Goal: Information Seeking & Learning: Learn about a topic

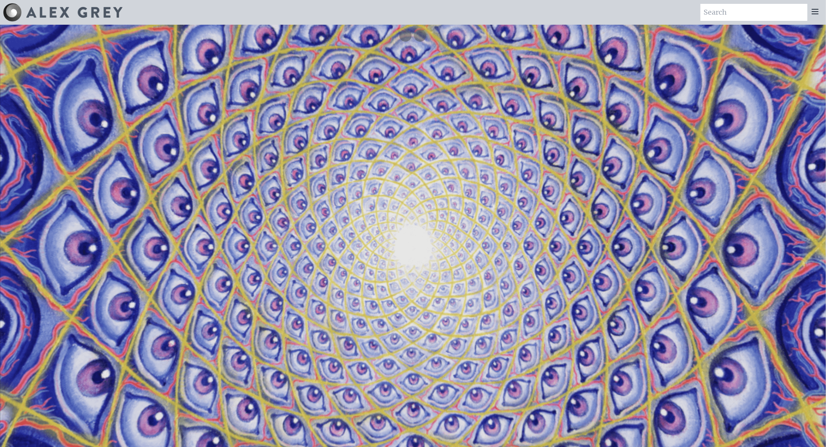
click at [817, 11] on icon at bounding box center [814, 11] width 9 height 9
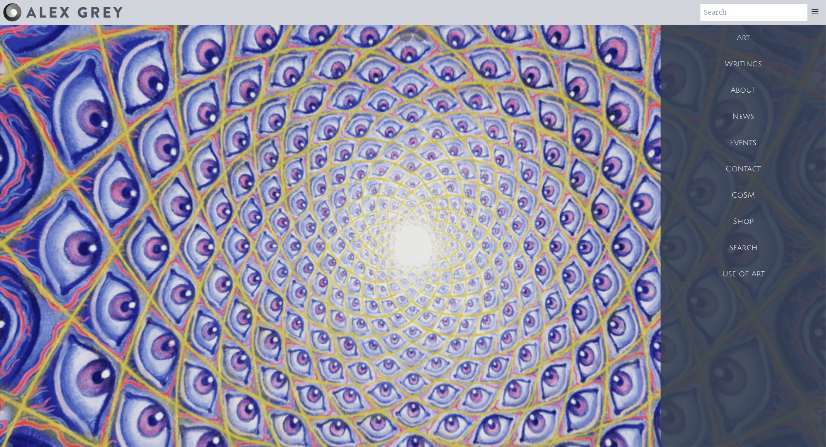
click at [758, 39] on div "Art" at bounding box center [742, 38] width 165 height 26
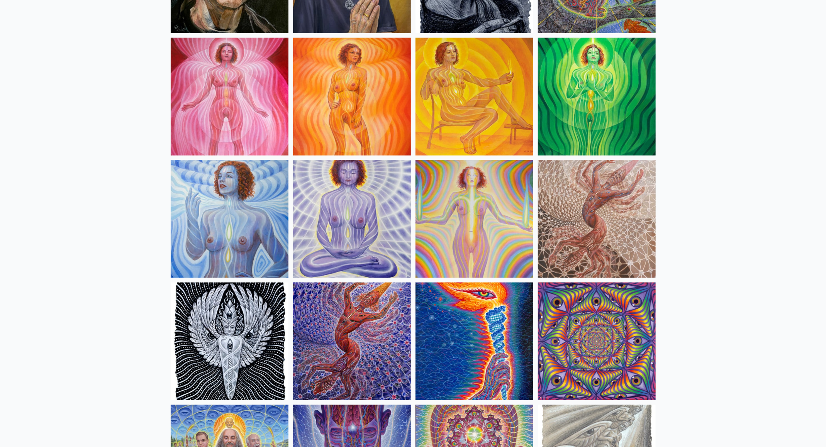
scroll to position [733, 0]
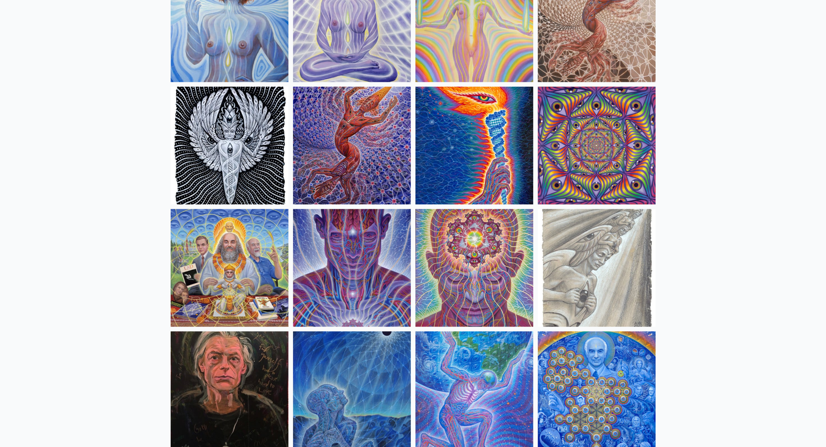
click at [568, 155] on img at bounding box center [597, 146] width 118 height 118
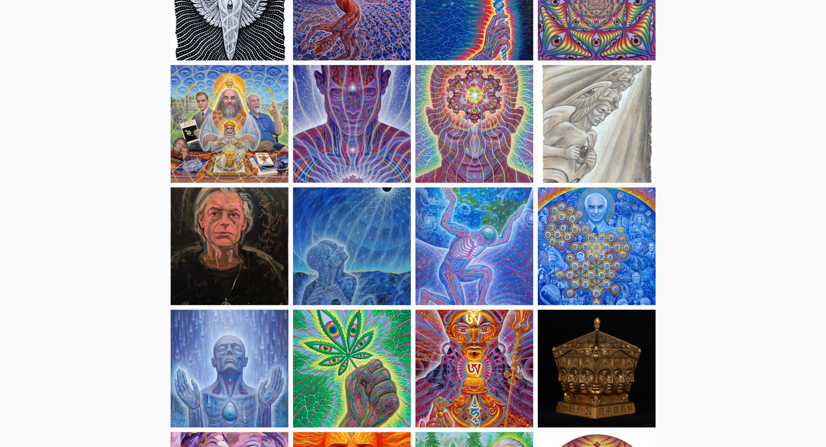
scroll to position [761, 0]
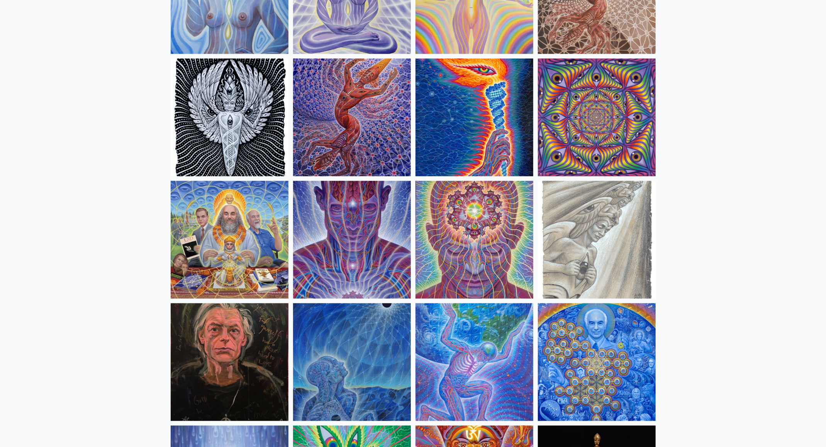
click at [607, 111] on img at bounding box center [597, 118] width 118 height 118
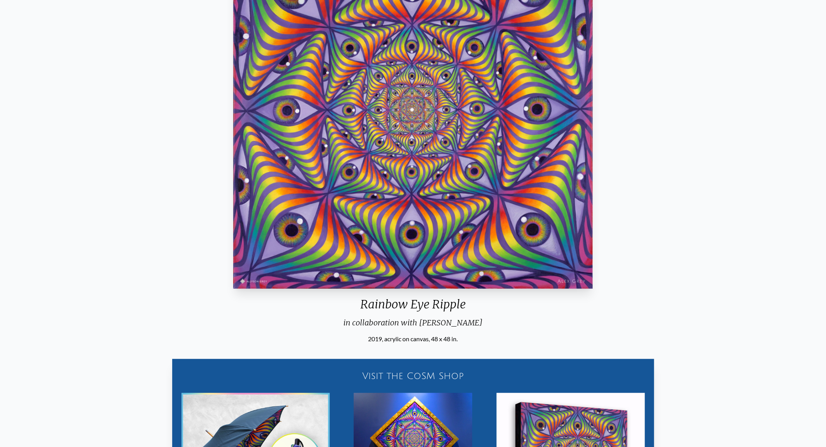
scroll to position [39, 0]
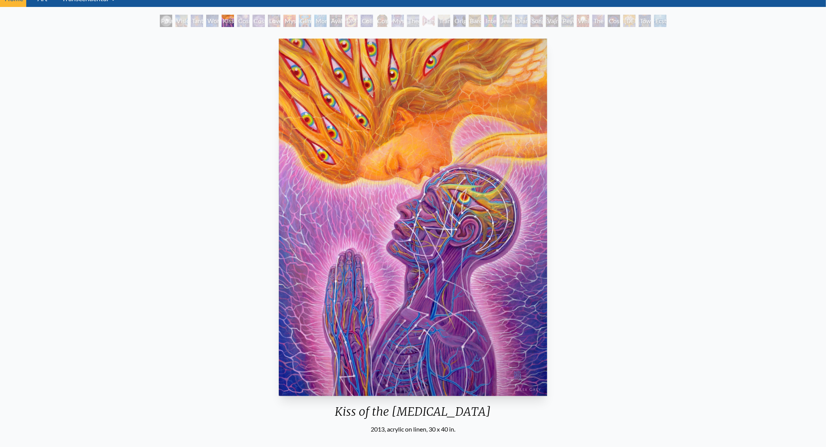
scroll to position [77, 0]
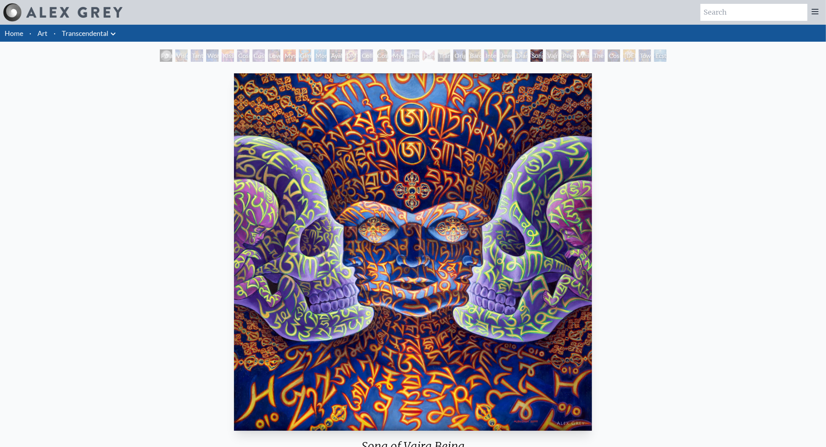
click at [552, 52] on div "Vajra Being" at bounding box center [552, 55] width 12 height 12
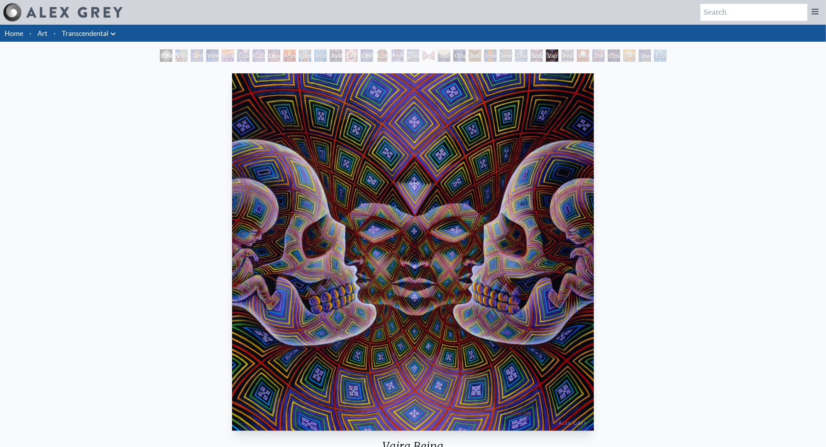
click at [574, 56] on div "Peyote Being" at bounding box center [567, 55] width 12 height 12
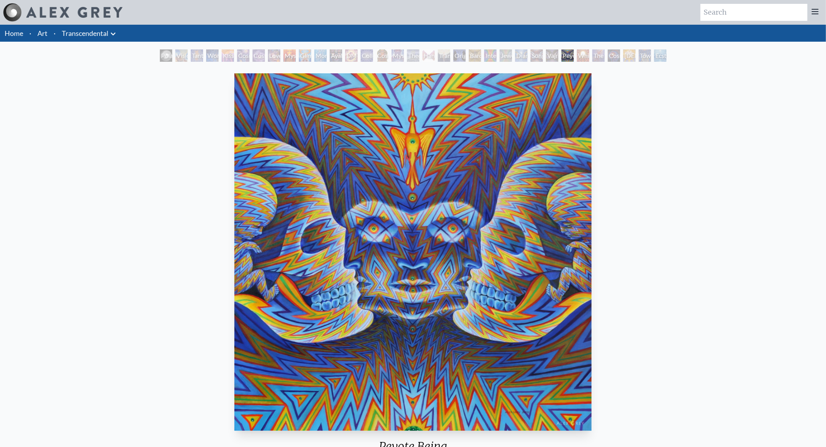
click at [598, 55] on div "The Great Turn" at bounding box center [598, 55] width 12 height 12
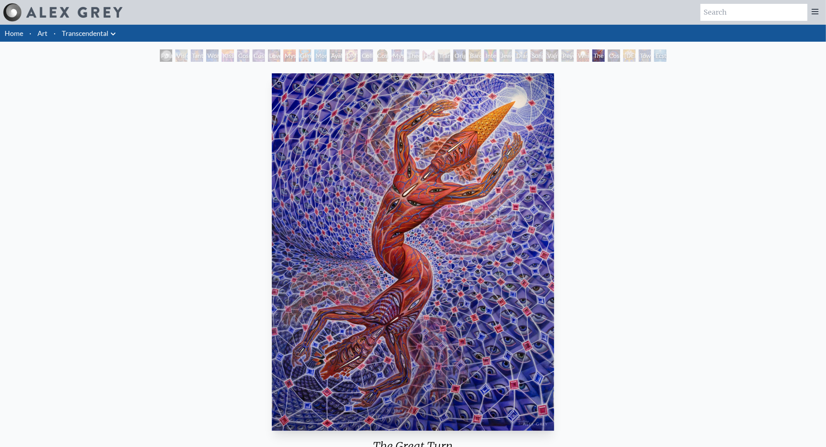
click at [638, 52] on div "Toward the One" at bounding box center [644, 55] width 12 height 12
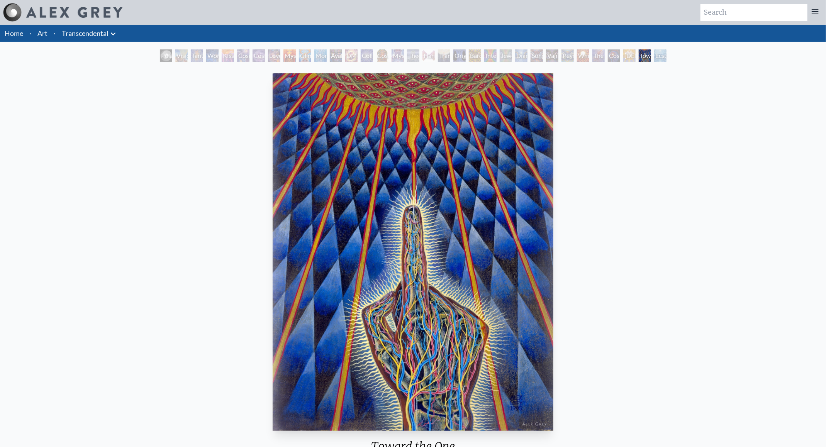
click at [661, 56] on div "Ecstasy" at bounding box center [660, 55] width 12 height 12
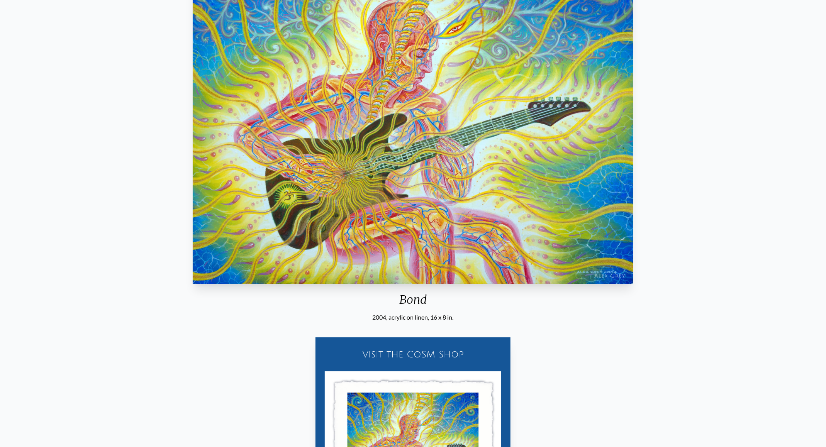
scroll to position [39, 0]
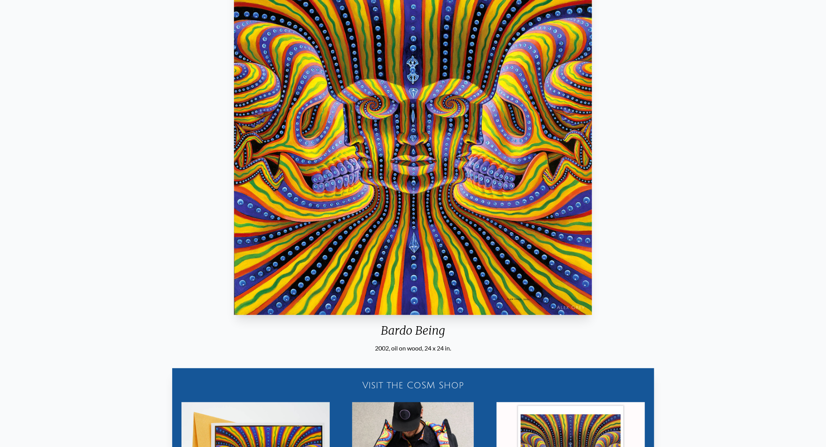
scroll to position [39, 0]
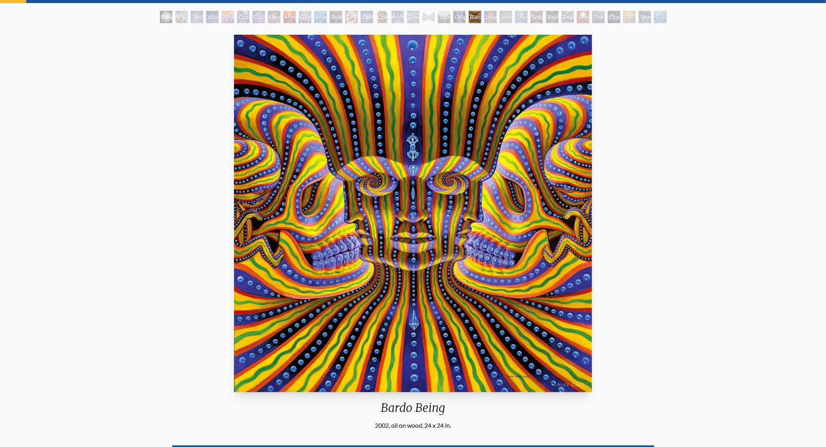
click at [345, 18] on div "DMT - The Spirit Molecule" at bounding box center [351, 17] width 12 height 12
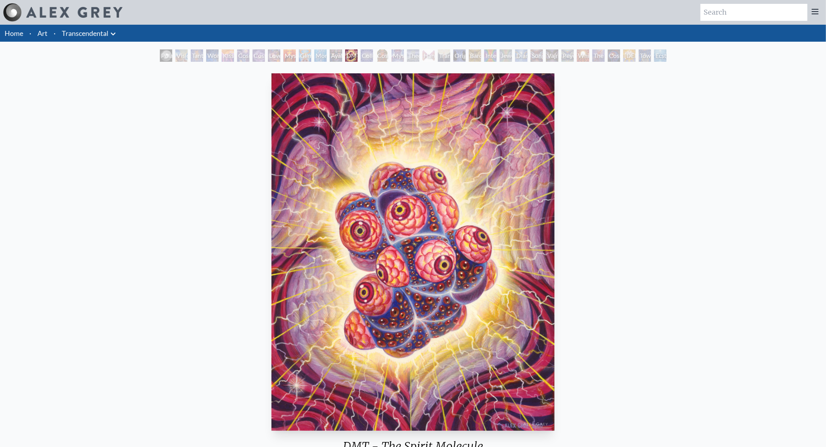
click at [317, 57] on div "Monochord" at bounding box center [320, 55] width 12 height 12
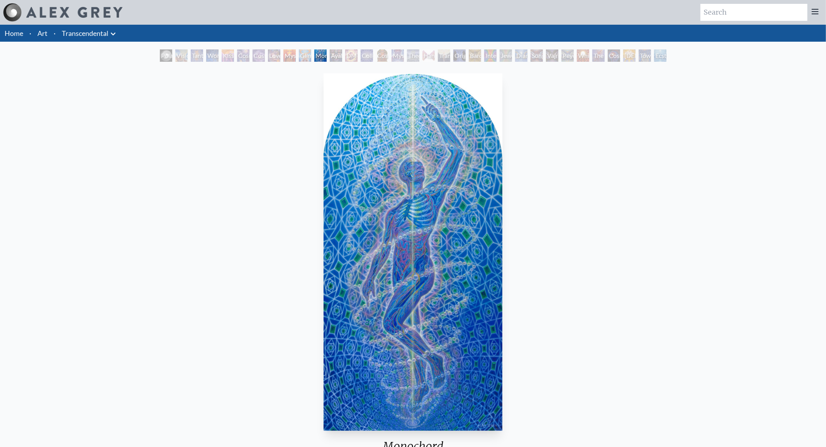
click at [268, 54] on div "Love is a Cosmic Force" at bounding box center [274, 55] width 12 height 12
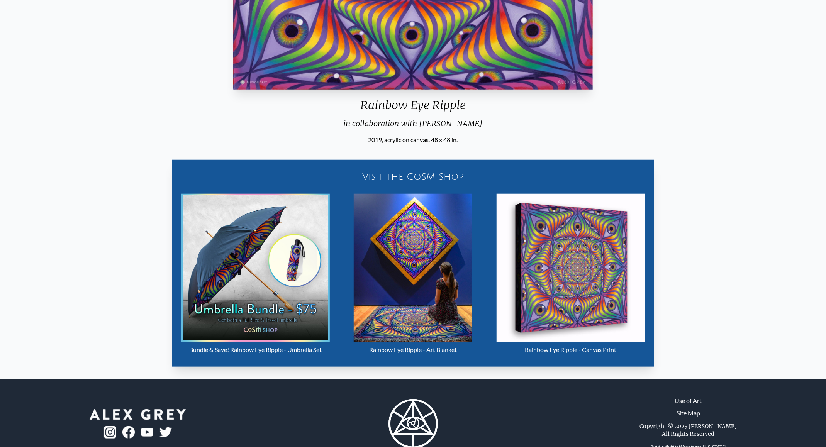
scroll to position [362, 0]
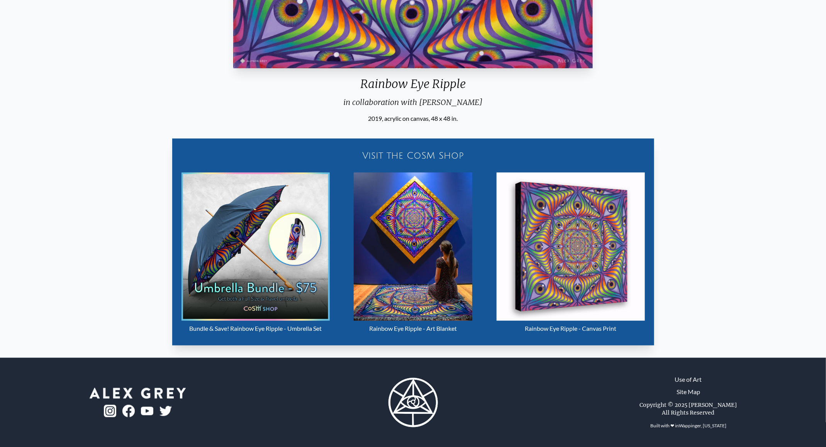
click at [546, 249] on img "5 / 31" at bounding box center [570, 247] width 148 height 148
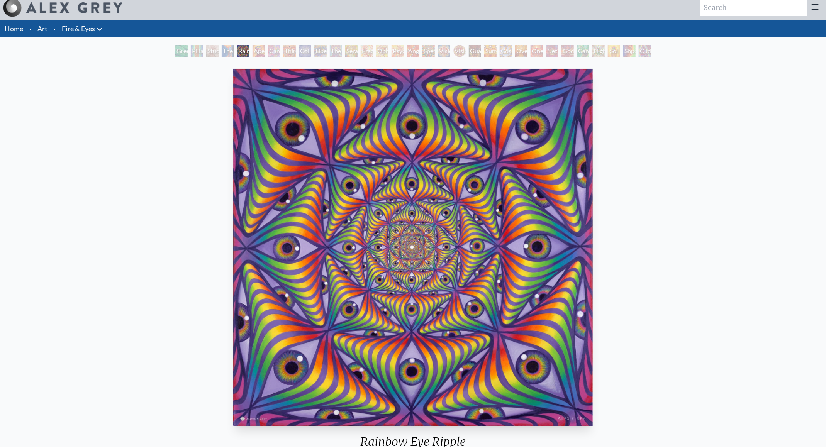
scroll to position [0, 0]
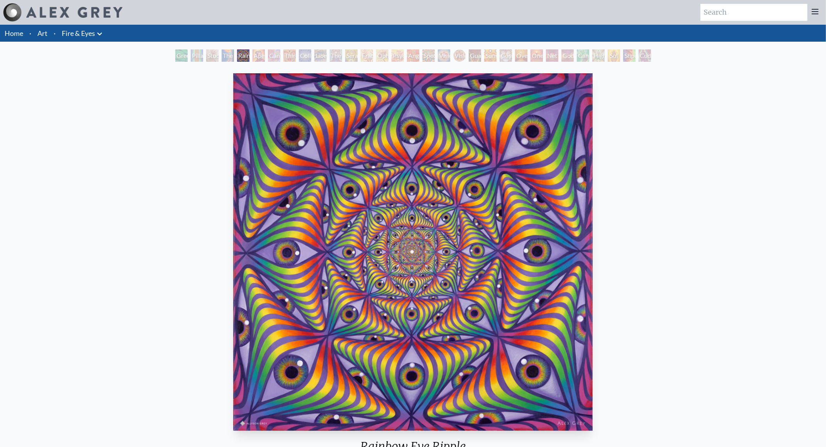
click at [102, 28] on button at bounding box center [99, 33] width 9 height 11
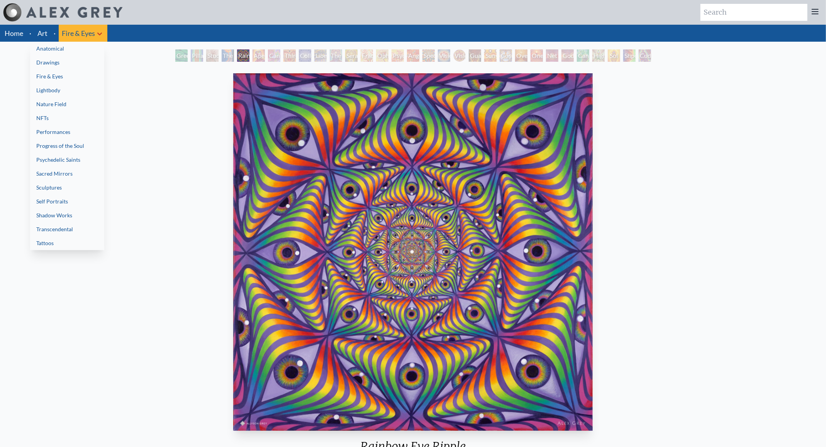
click at [88, 173] on link "Sacred Mirrors" at bounding box center [67, 174] width 74 height 14
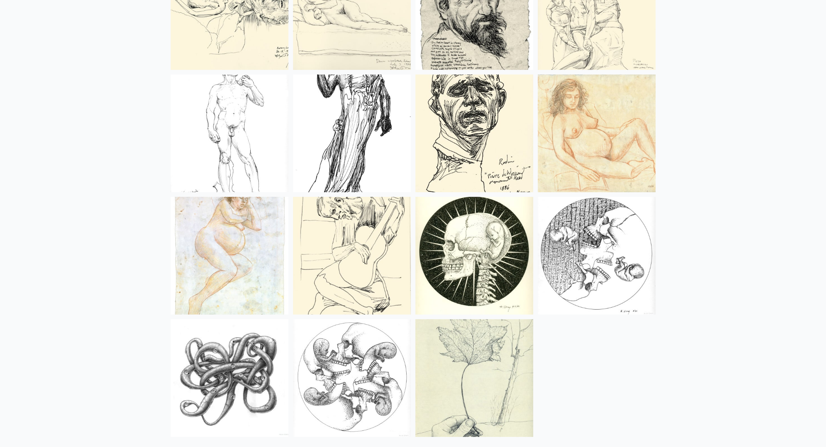
scroll to position [1943, 0]
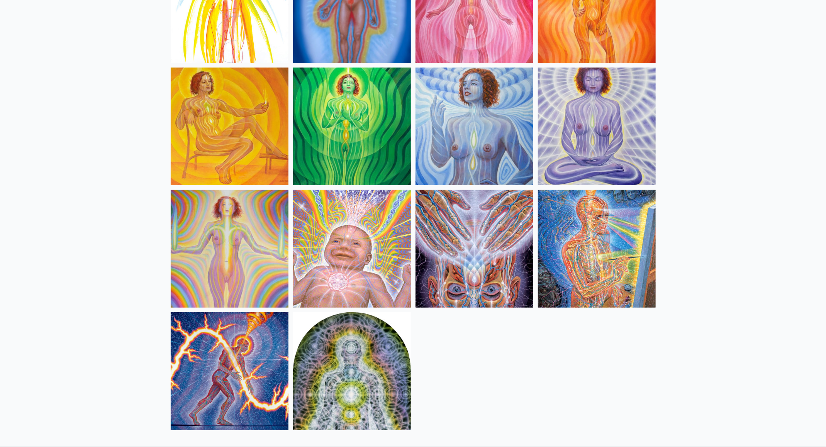
scroll to position [230, 0]
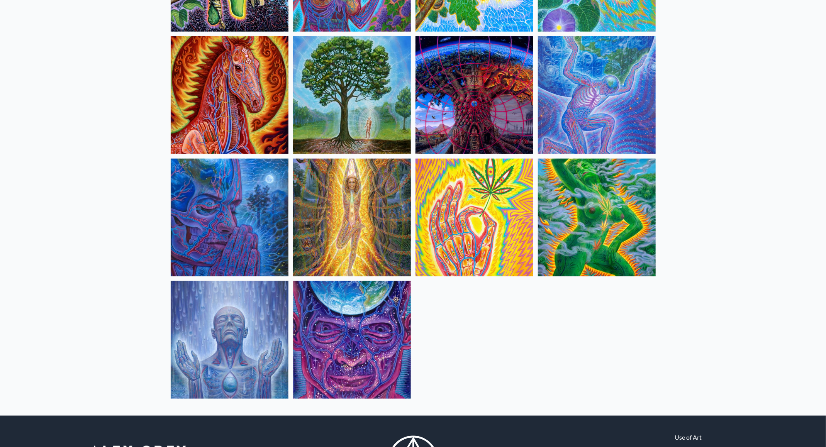
scroll to position [425, 0]
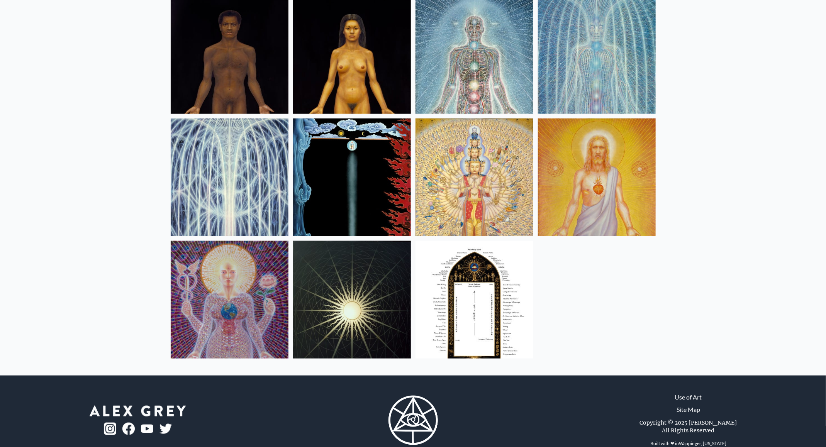
scroll to position [463, 0]
